Goal: Information Seeking & Learning: Learn about a topic

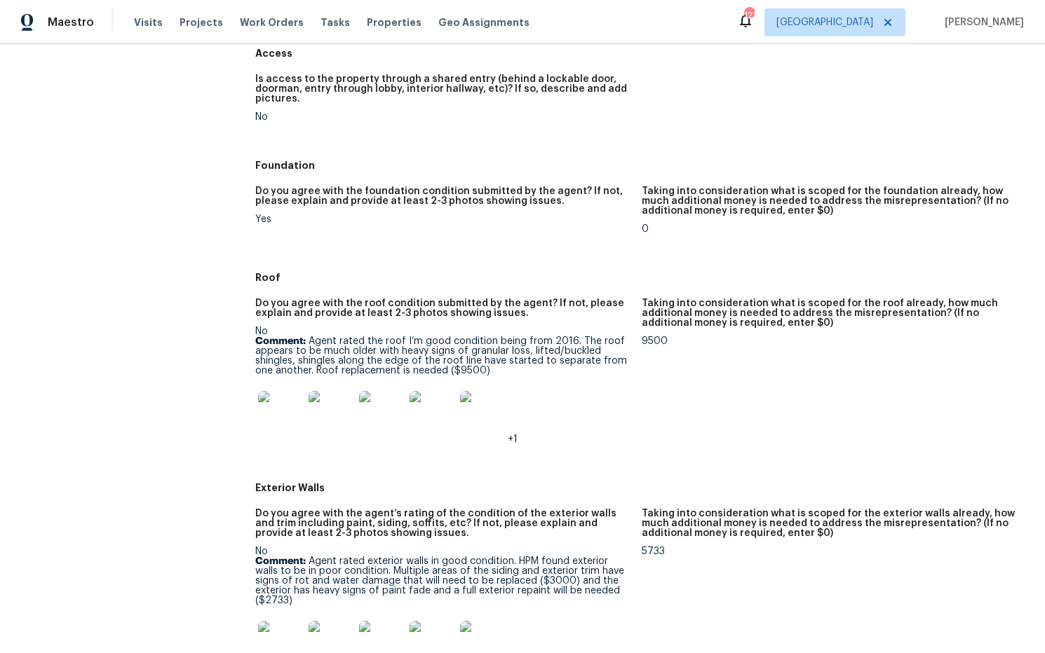
scroll to position [288, 0]
click at [271, 414] on img at bounding box center [280, 412] width 45 height 45
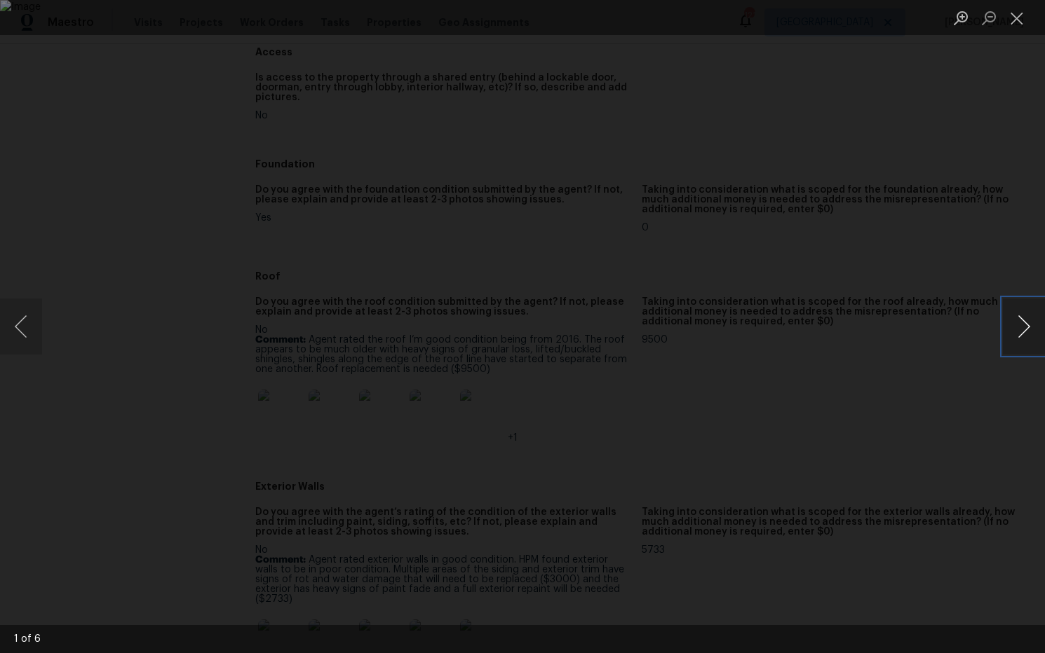
click at [1029, 330] on button "Next image" at bounding box center [1024, 327] width 42 height 56
click at [1019, 23] on button "Close lightbox" at bounding box center [1017, 18] width 28 height 25
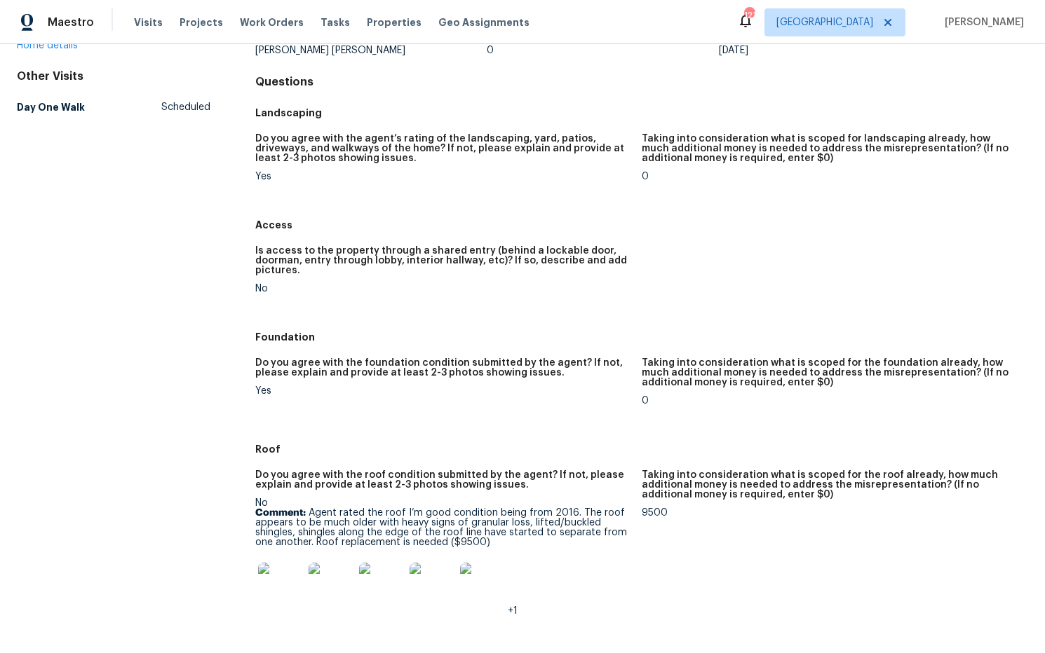
scroll to position [0, 0]
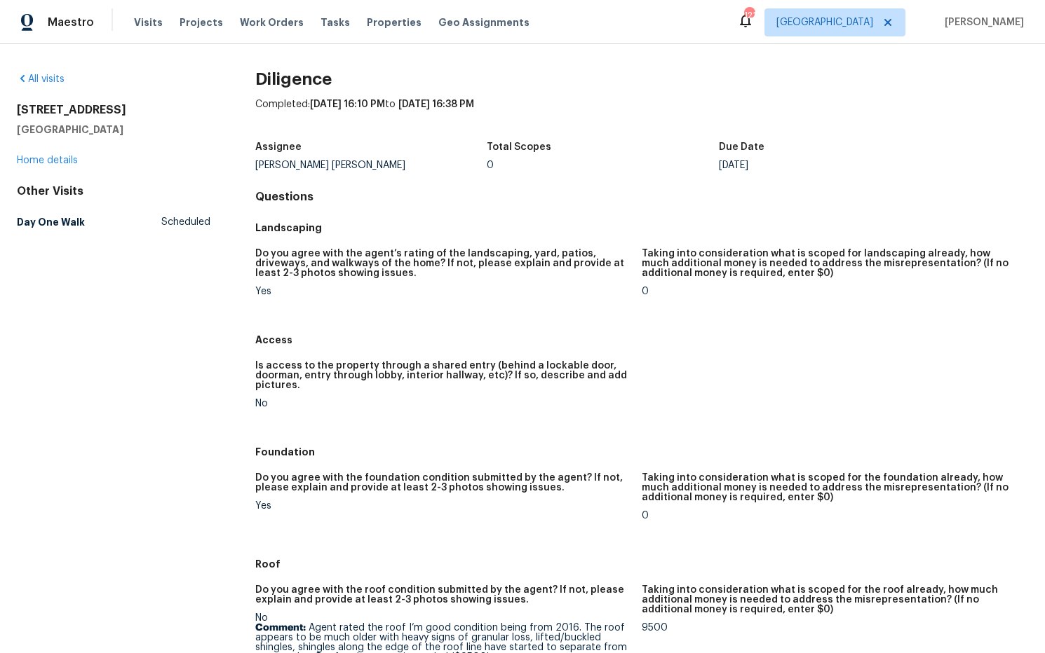
drag, startPoint x: 144, startPoint y: 130, endPoint x: 48, endPoint y: 106, distance: 99.8
click at [15, 109] on div "All visits [STREET_ADDRESS][PERSON_NAME] Home details Other Visits Day One Walk…" at bounding box center [522, 348] width 1045 height 609
copy div "[STREET_ADDRESS][PERSON_NAME]"
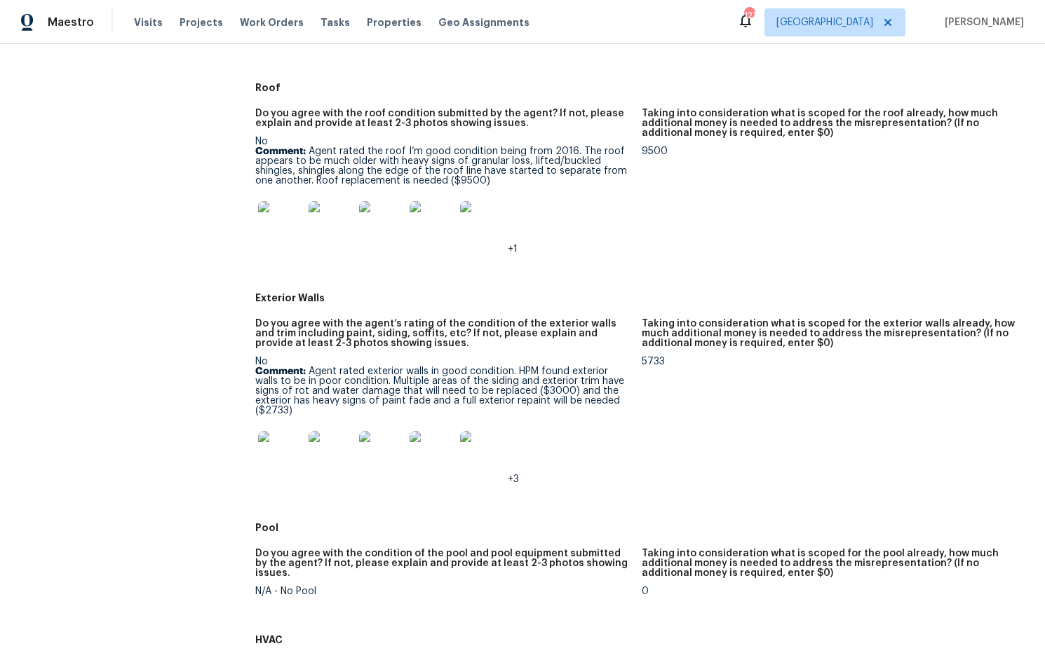
scroll to position [489, 0]
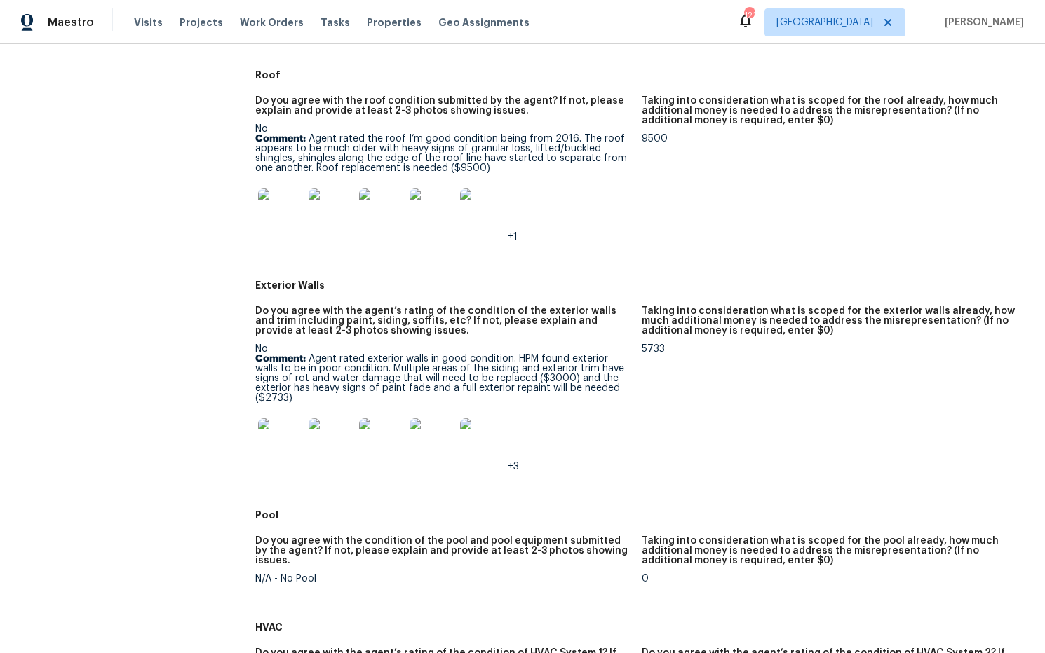
click at [293, 221] on img at bounding box center [280, 211] width 45 height 45
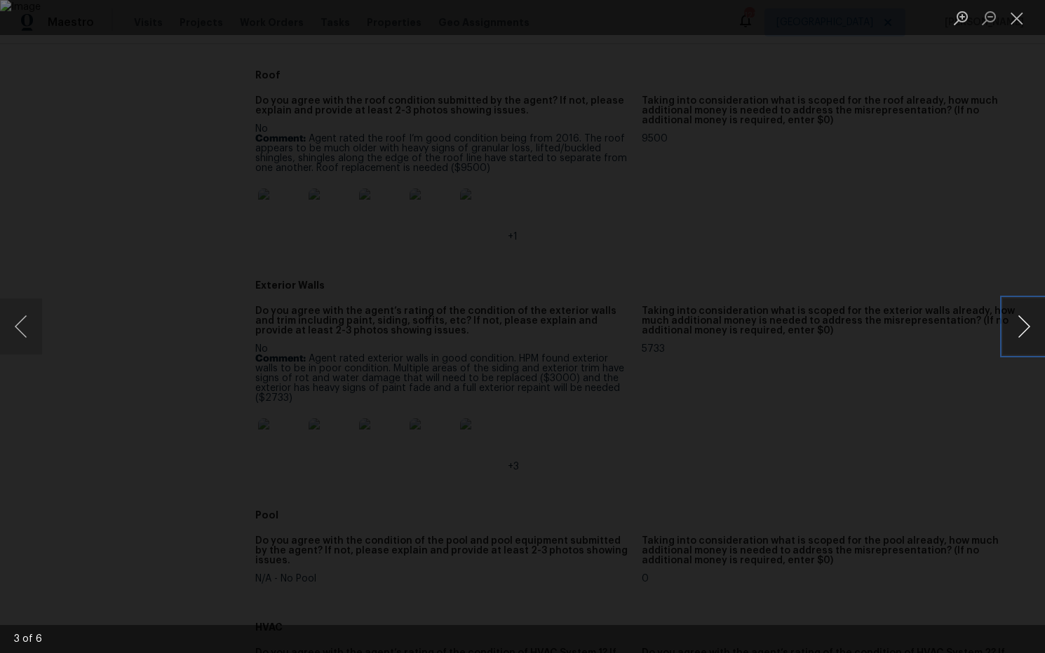
click at [1024, 323] on button "Next image" at bounding box center [1024, 327] width 42 height 56
drag, startPoint x: 1015, startPoint y: 22, endPoint x: 921, endPoint y: 79, distance: 110.4
click at [1015, 22] on button "Close lightbox" at bounding box center [1017, 18] width 28 height 25
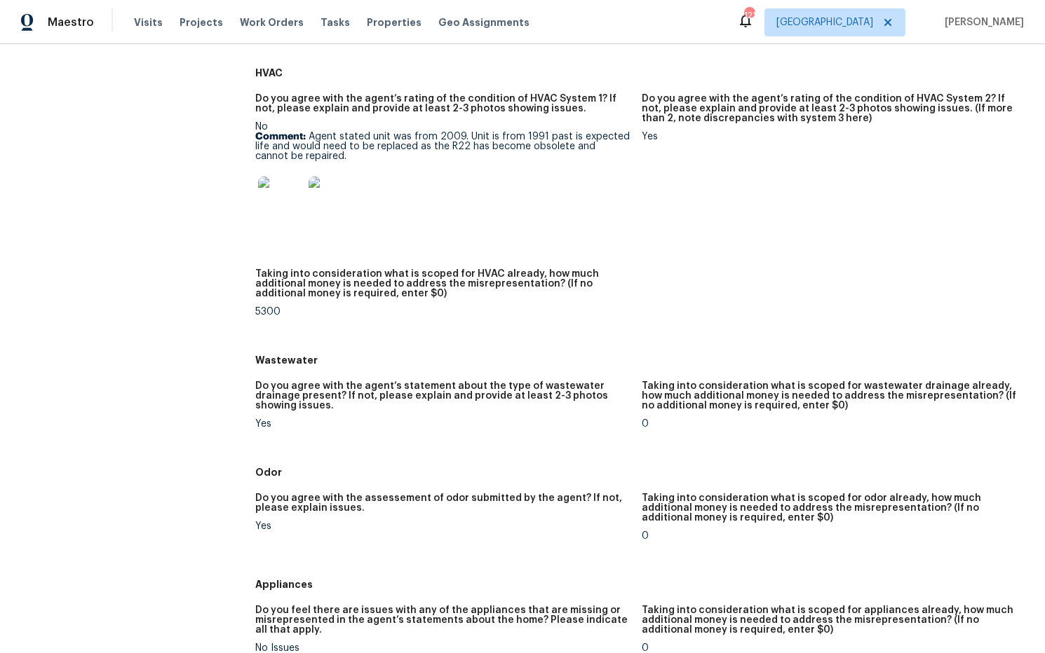
scroll to position [1048, 0]
